Goal: Task Accomplishment & Management: Manage account settings

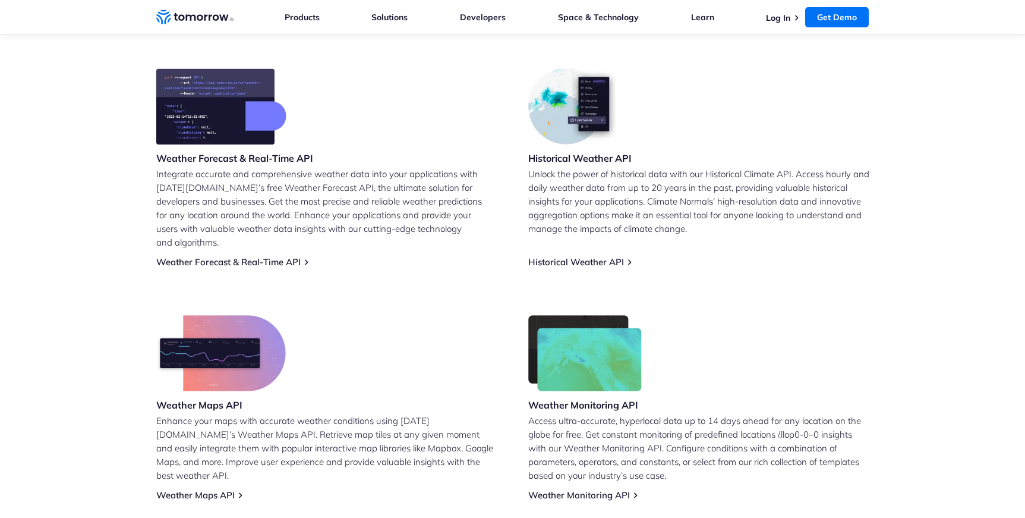
scroll to position [476, 0]
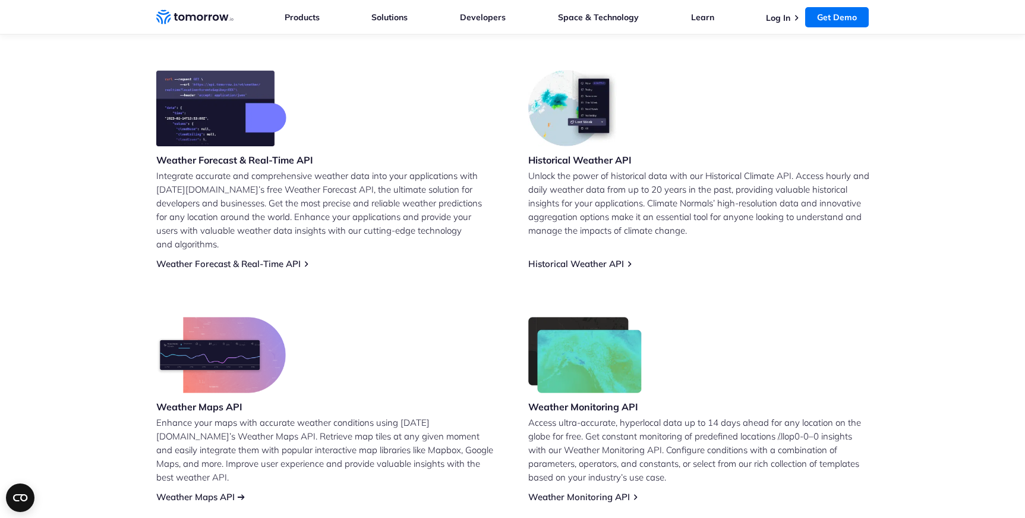
click at [194, 491] on link "Weather Maps API" at bounding box center [195, 496] width 78 height 11
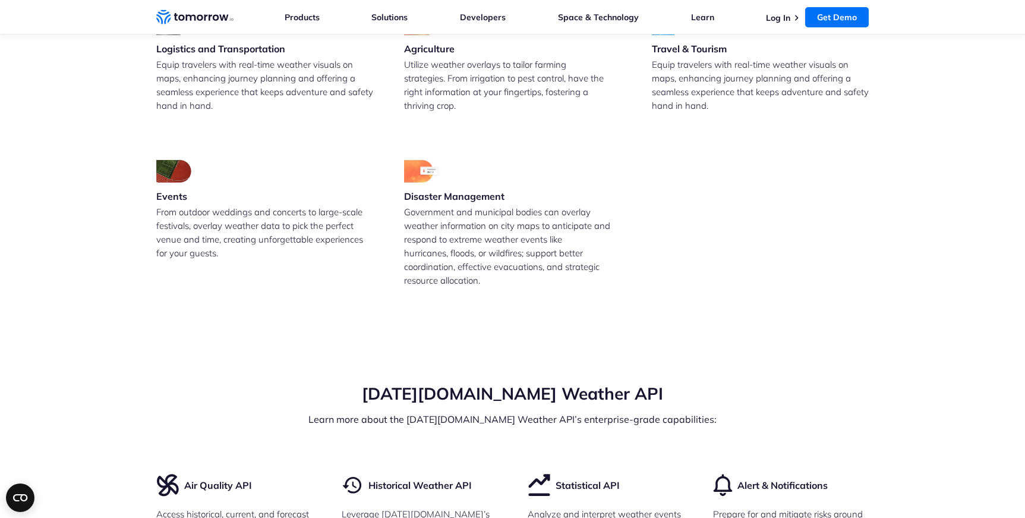
scroll to position [2469, 0]
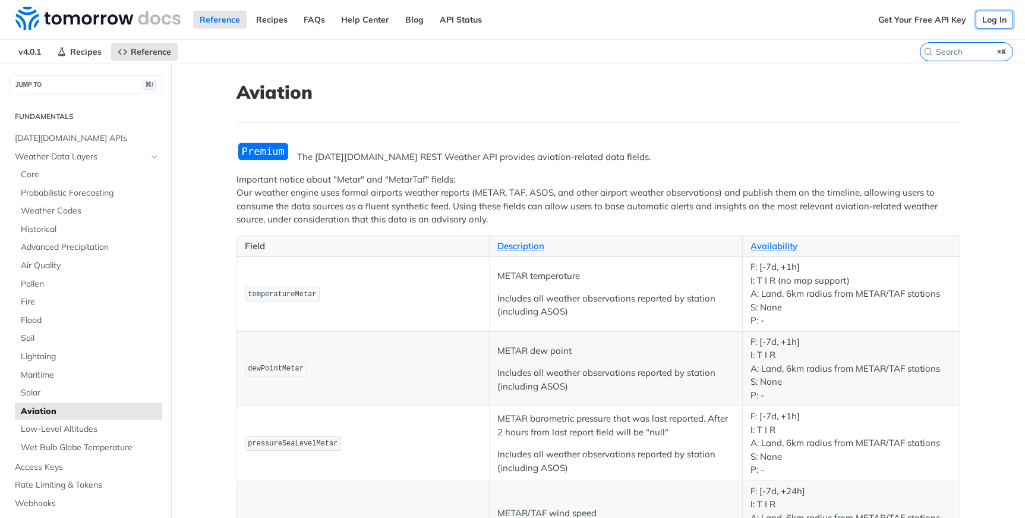
click at [1000, 15] on link "Log In" at bounding box center [994, 20] width 37 height 18
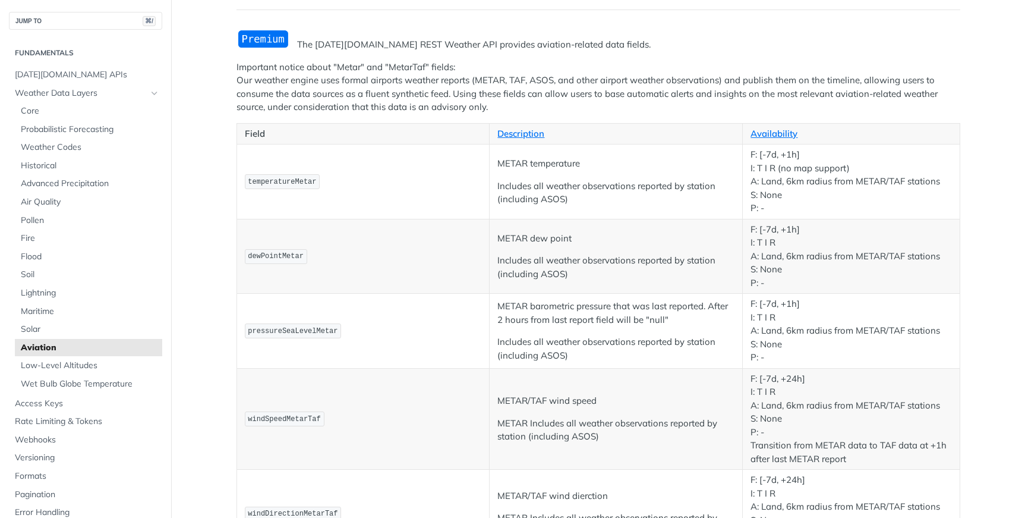
scroll to position [130, 0]
